Goal: Communication & Community: Participate in discussion

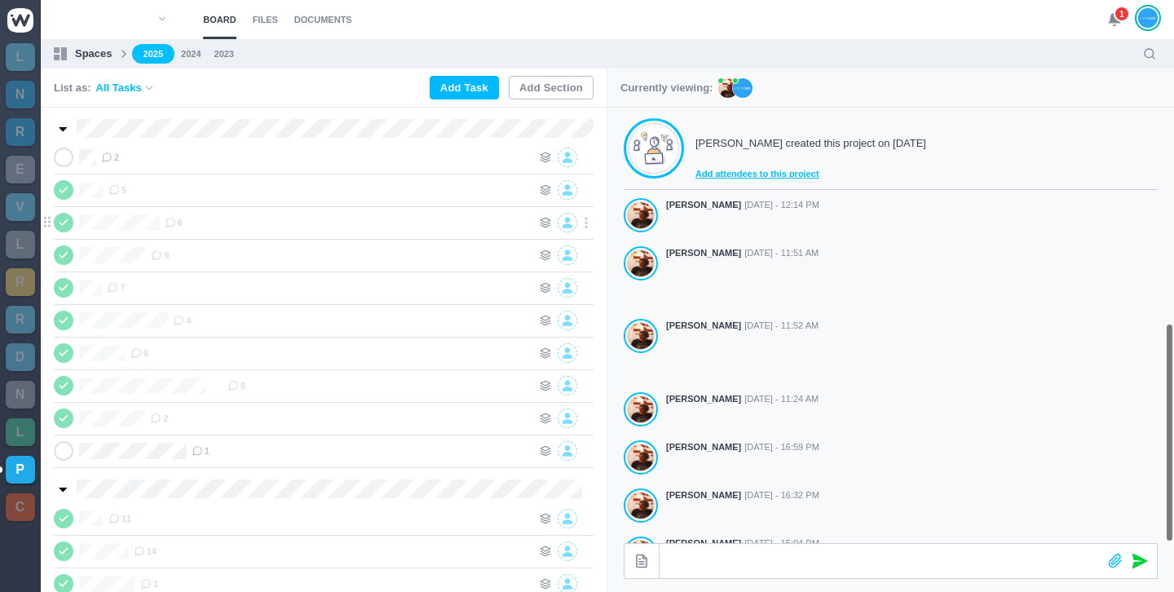
scroll to position [426, 0]
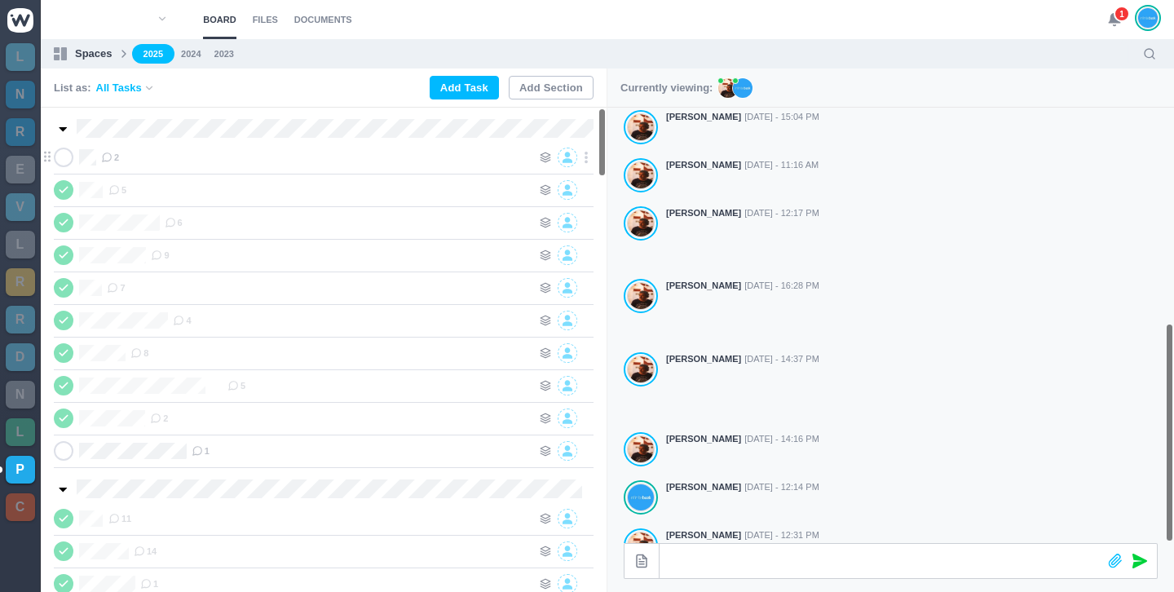
click at [116, 153] on span "2" at bounding box center [110, 157] width 18 height 13
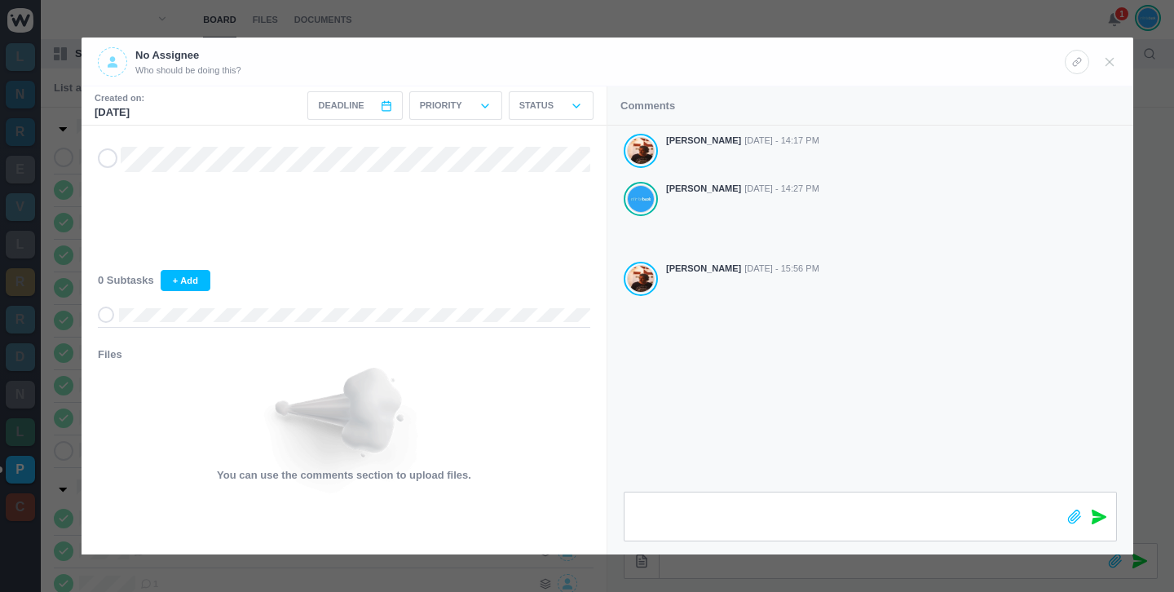
click at [1101, 520] on icon at bounding box center [1099, 517] width 15 height 15
click at [1118, 18] on div at bounding box center [587, 296] width 1174 height 592
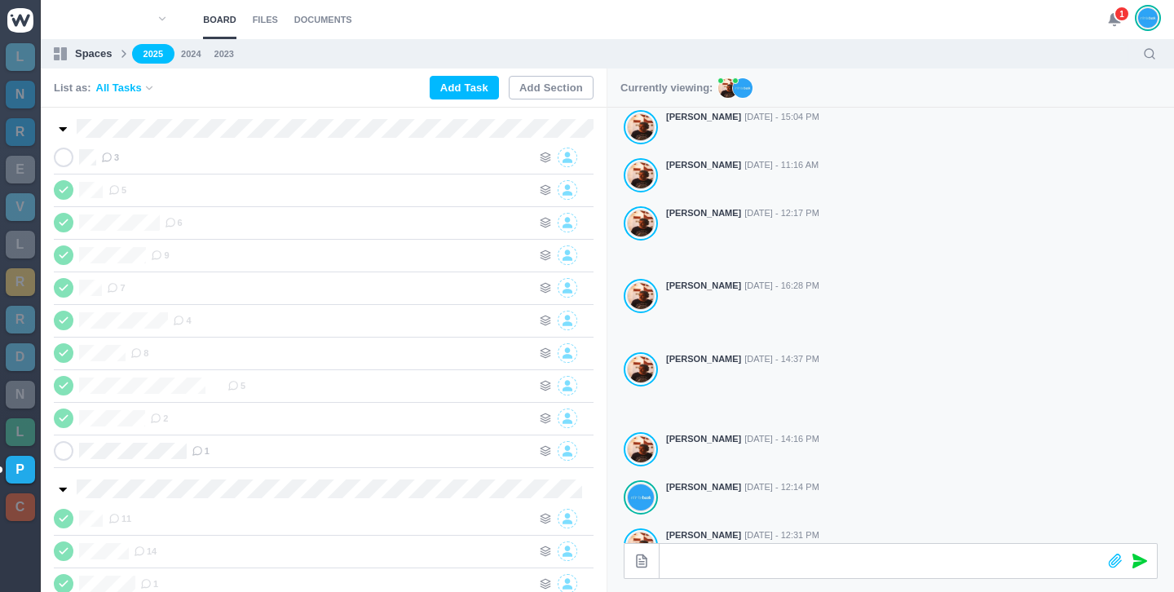
click at [1112, 21] on use at bounding box center [1114, 20] width 11 height 12
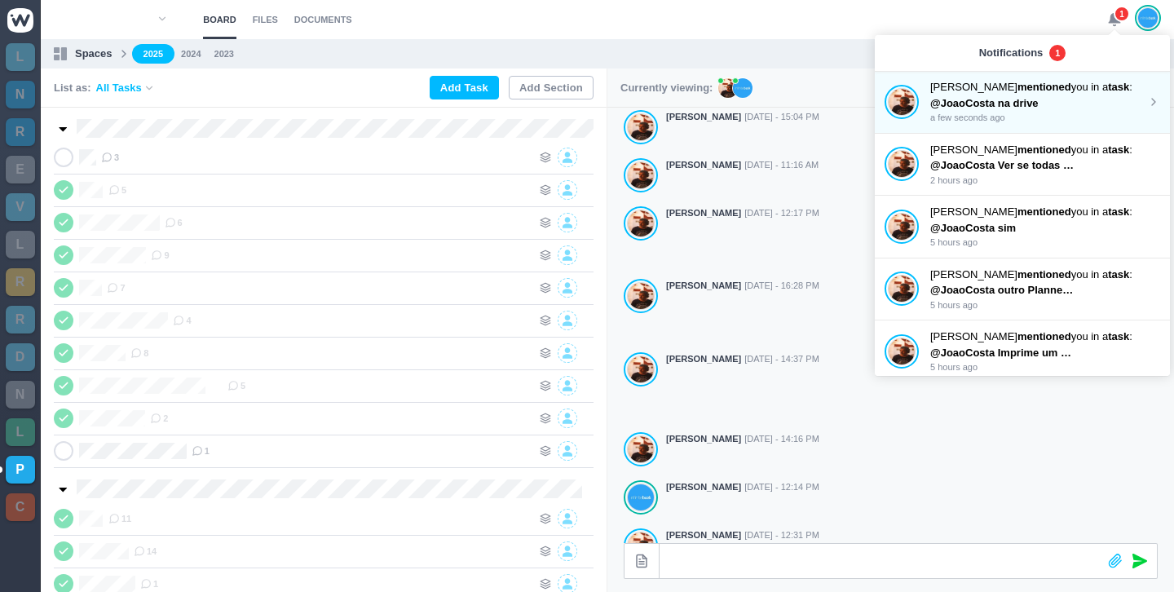
click at [1040, 93] on p "[PERSON_NAME] mentioned you in a task :" at bounding box center [1038, 87] width 217 height 16
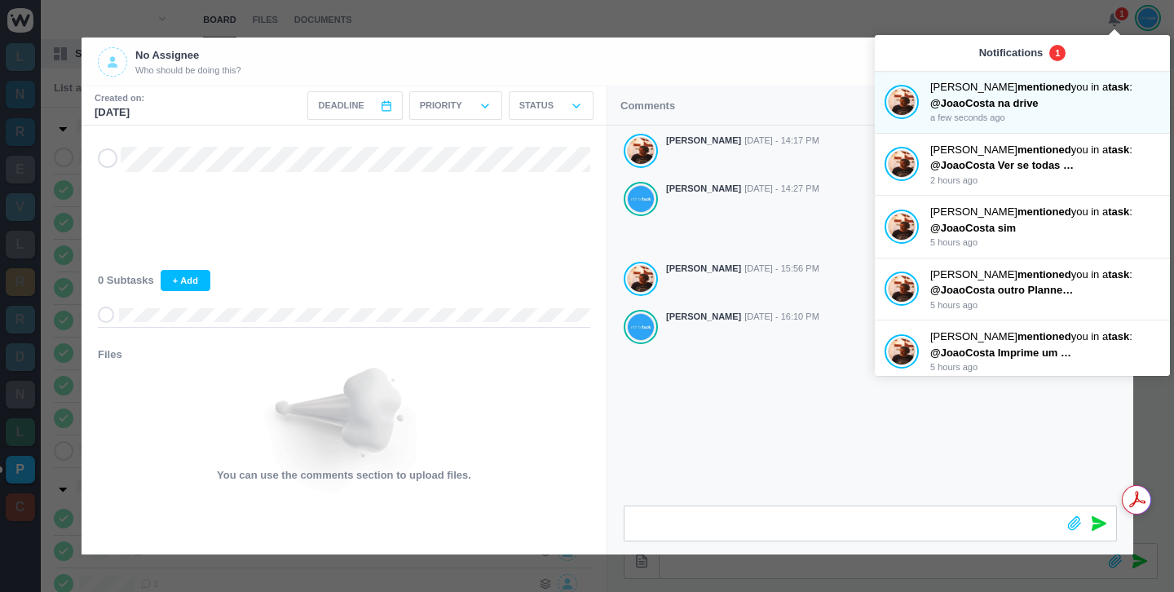
click at [781, 459] on div "[PERSON_NAME] [DATE] - 14:17 PM [PERSON_NAME] [DATE] - 14:27 PM [PERSON_NAME] […" at bounding box center [870, 316] width 526 height 380
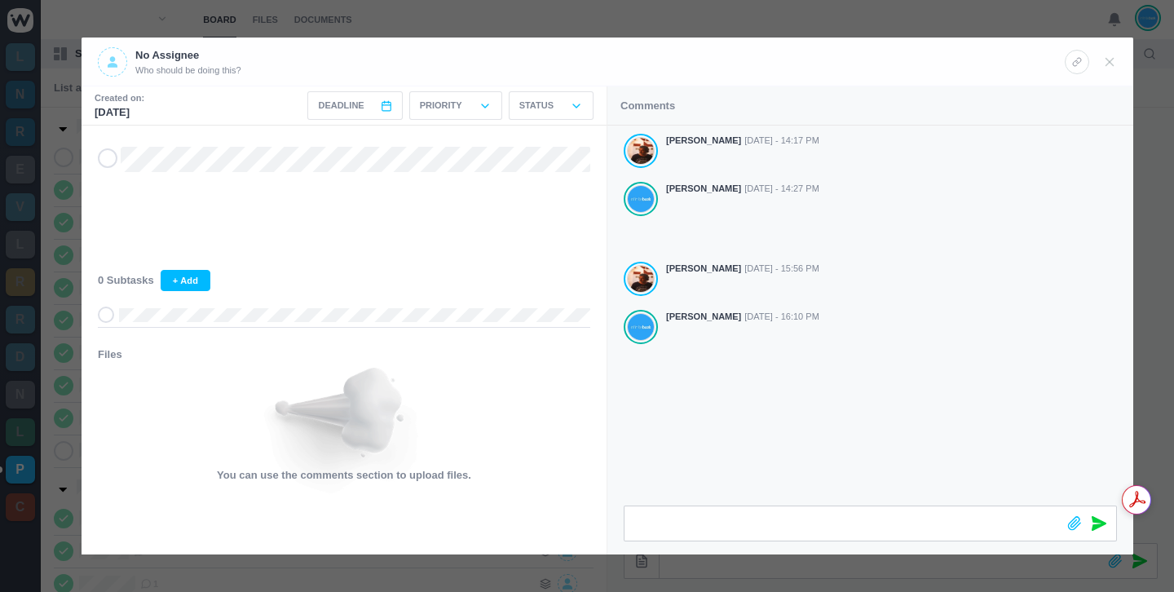
click at [709, 22] on div at bounding box center [587, 296] width 1174 height 592
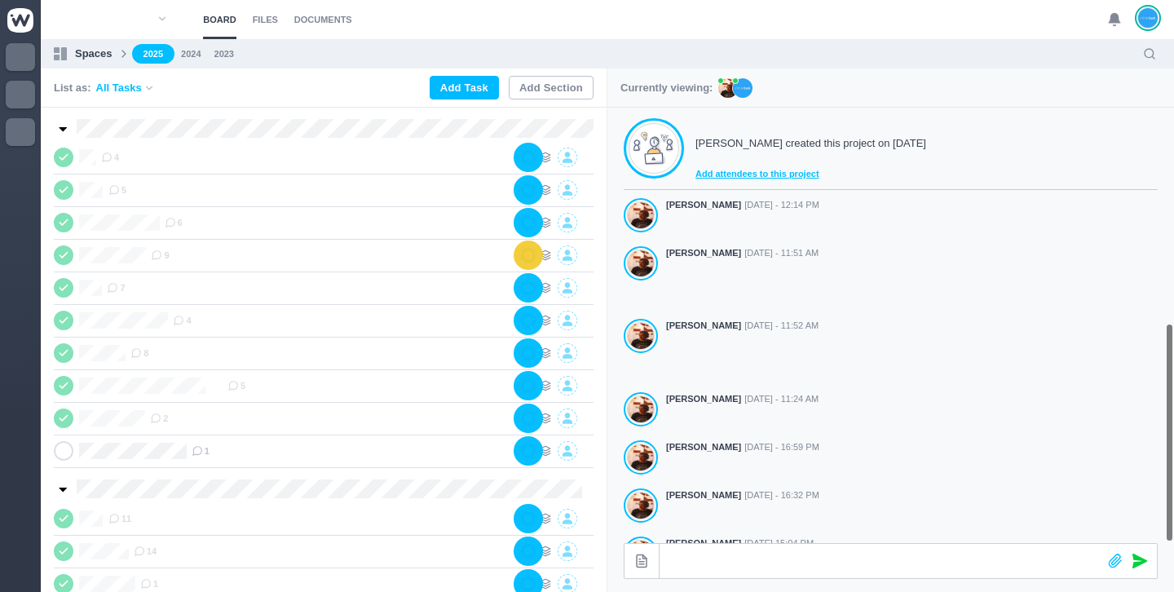
scroll to position [426, 0]
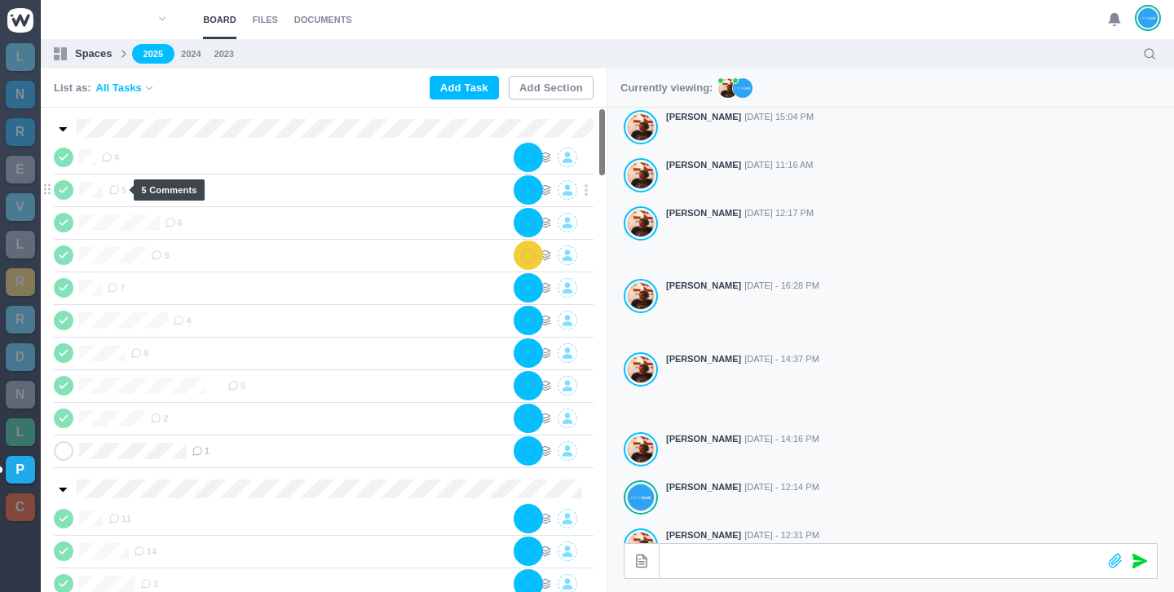
click at [118, 193] on span "5" at bounding box center [117, 189] width 18 height 13
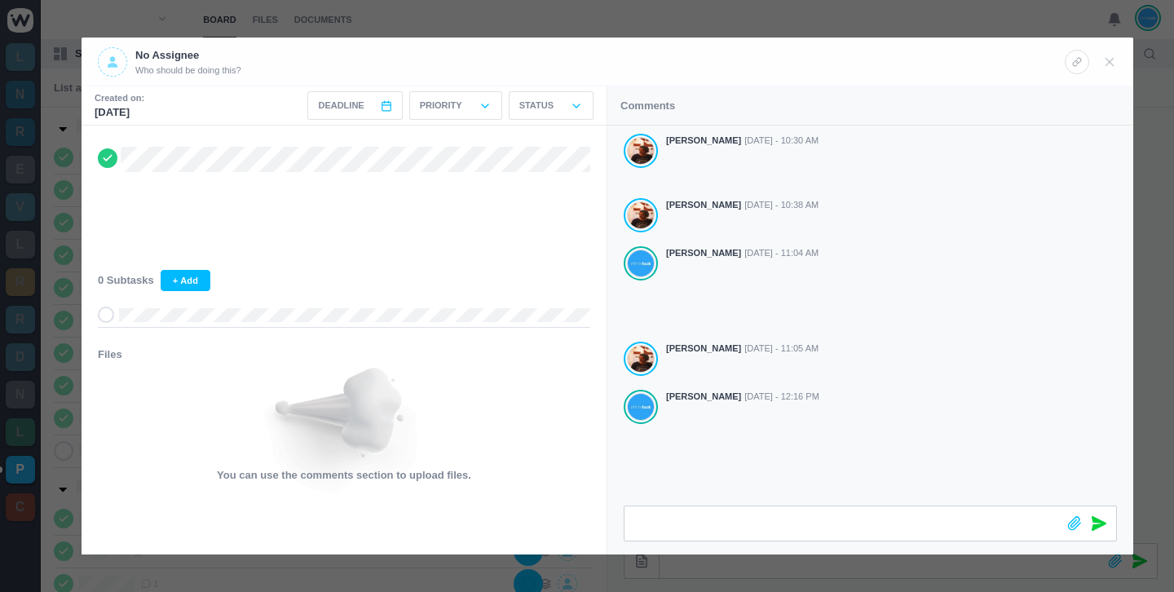
click at [596, 20] on div at bounding box center [587, 296] width 1174 height 592
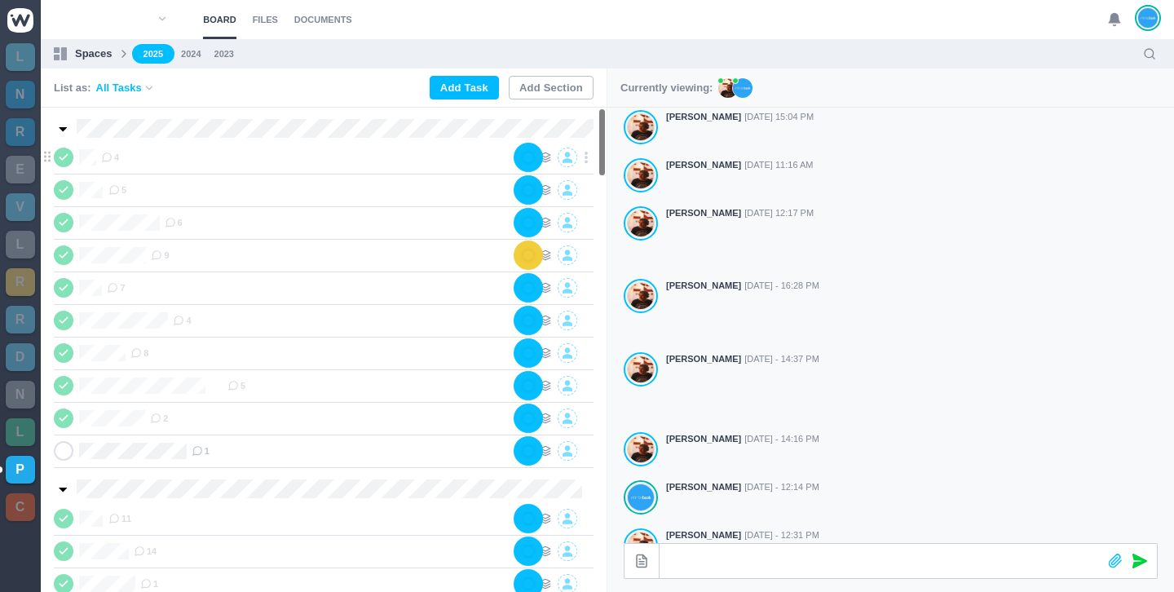
click at [107, 157] on icon at bounding box center [106, 157] width 11 height 11
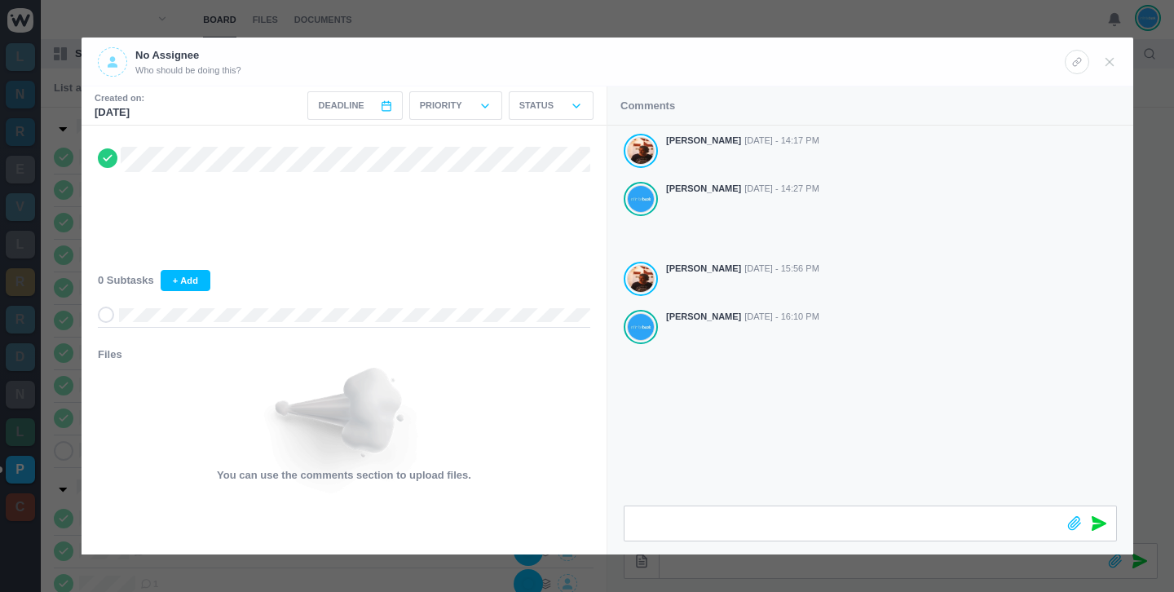
click at [806, 412] on div "[PERSON_NAME] [DATE] - 14:17 PM [PERSON_NAME] [DATE] - 14:27 PM [PERSON_NAME] […" at bounding box center [870, 316] width 526 height 380
click at [598, 22] on div at bounding box center [587, 296] width 1174 height 592
